Goal: Task Accomplishment & Management: Use online tool/utility

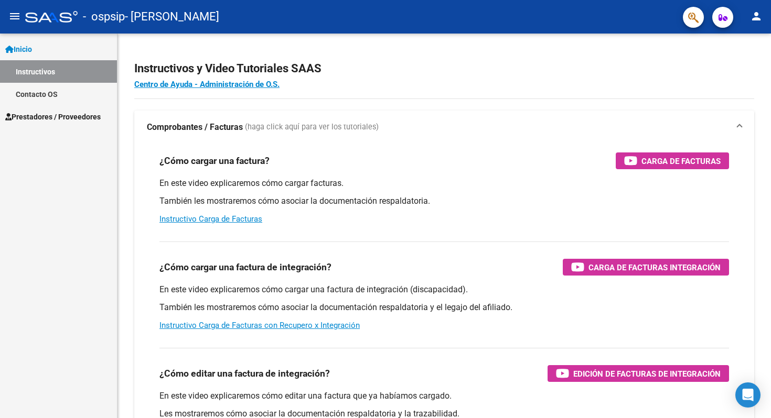
click at [41, 93] on link "Contacto OS" at bounding box center [58, 94] width 117 height 23
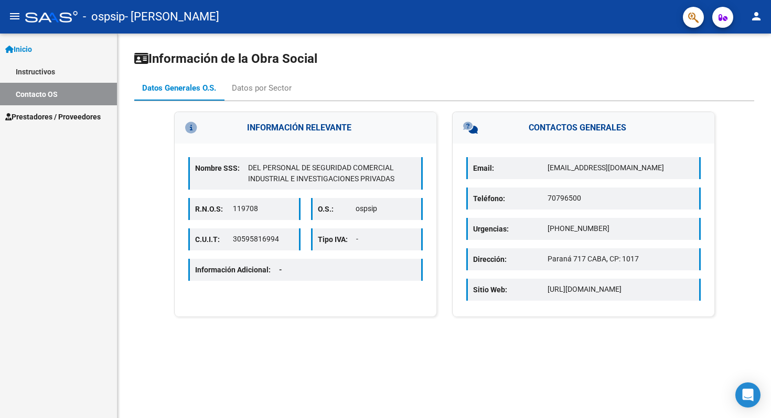
click at [36, 119] on span "Prestadores / Proveedores" at bounding box center [52, 117] width 95 height 12
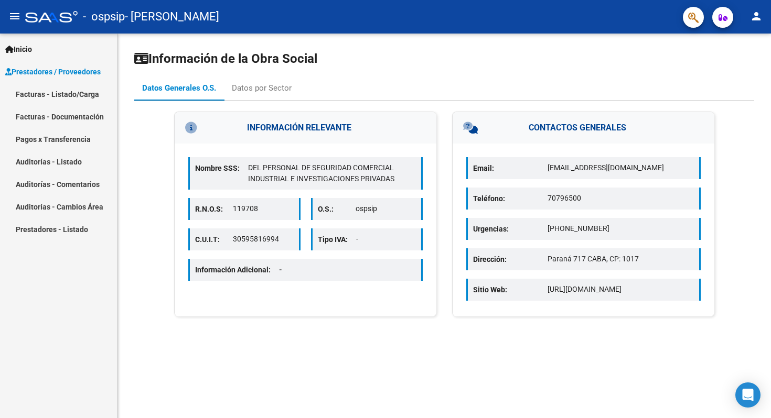
click at [59, 94] on link "Facturas - Listado/Carga" at bounding box center [58, 94] width 117 height 23
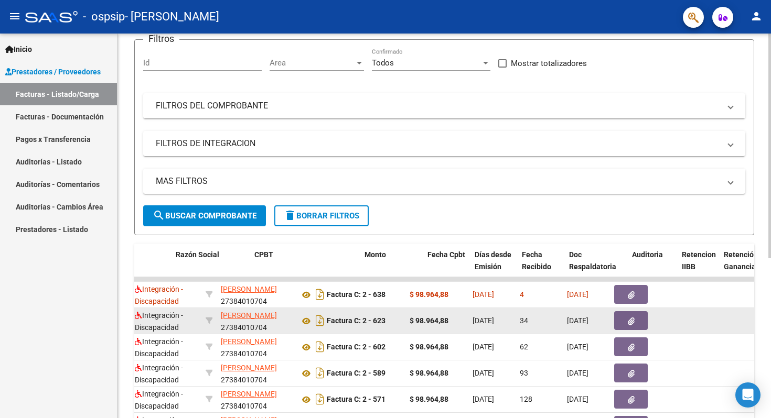
scroll to position [0, 100]
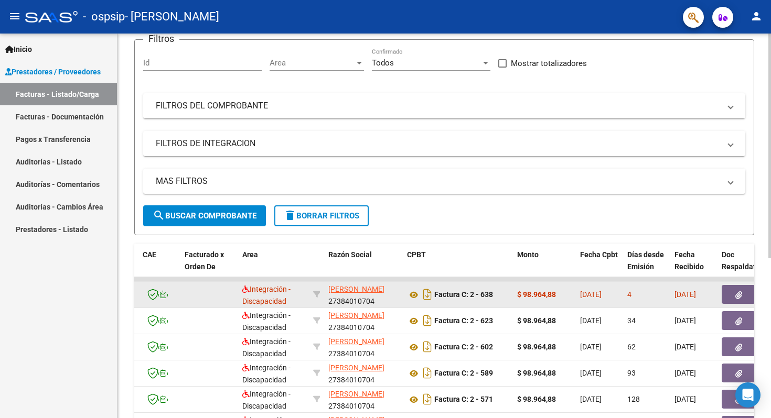
click at [728, 295] on button "button" at bounding box center [738, 294] width 34 height 19
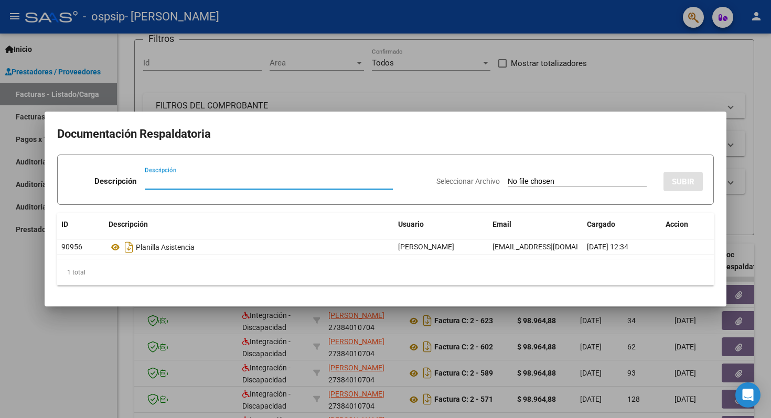
click at [534, 185] on input "Seleccionar Archivo" at bounding box center [576, 182] width 139 height 10
type input "C:\fakepath\planilla 8:25 [PERSON_NAME].jpeg"
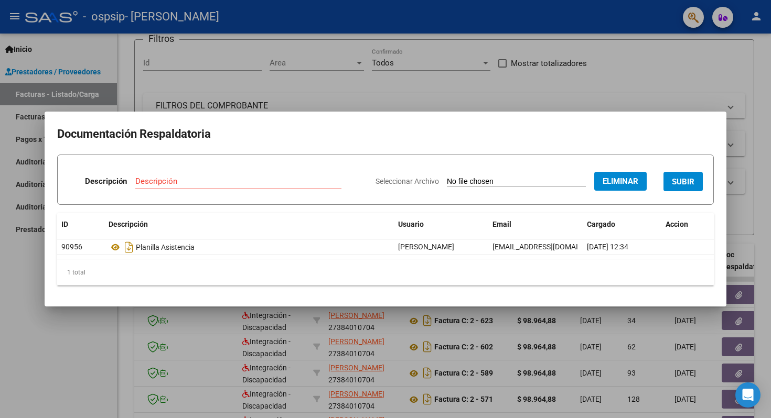
click at [678, 175] on button "SUBIR" at bounding box center [682, 181] width 39 height 19
click at [140, 177] on input "Descripción" at bounding box center [201, 181] width 166 height 9
type input "Planilla / SUbida nuevamente tal fue pedido via mail"
click at [692, 191] on button "SUBIR" at bounding box center [682, 181] width 39 height 19
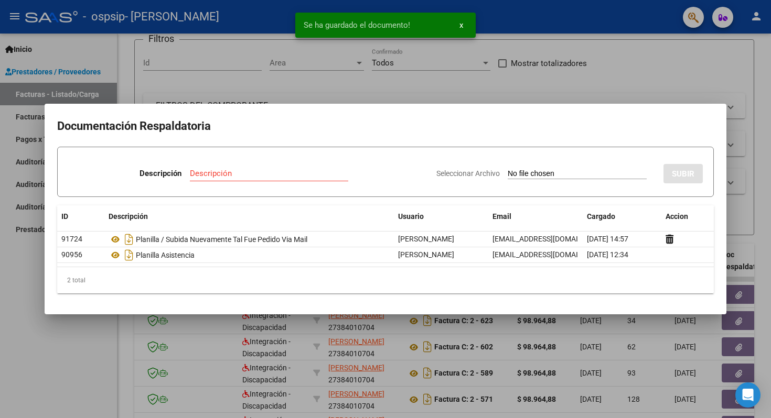
click at [462, 28] on span "x" at bounding box center [461, 24] width 4 height 9
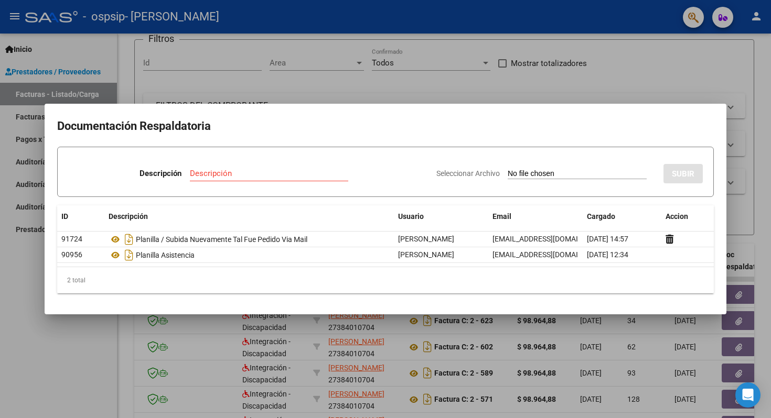
click at [125, 386] on div at bounding box center [385, 209] width 771 height 418
